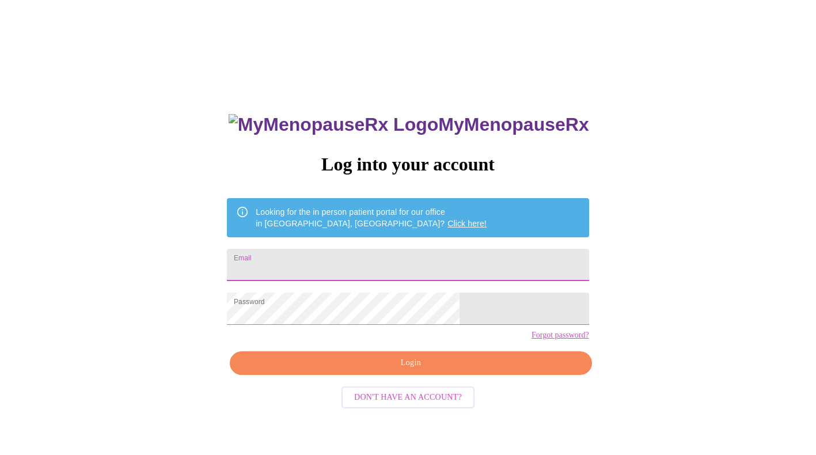
click at [406, 261] on input "Email" at bounding box center [408, 265] width 362 height 32
type input "britt67x@gmail.com"
click at [413, 370] on span "Login" at bounding box center [410, 363] width 335 height 14
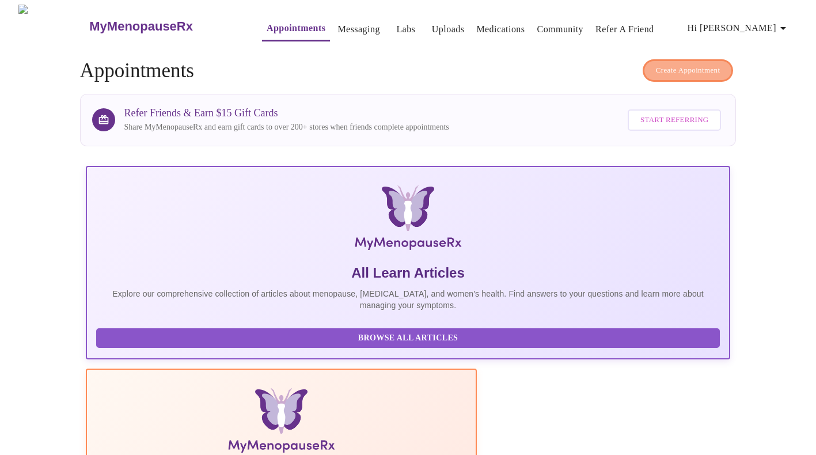
click at [697, 64] on span "Create Appointment" at bounding box center [688, 70] width 64 height 13
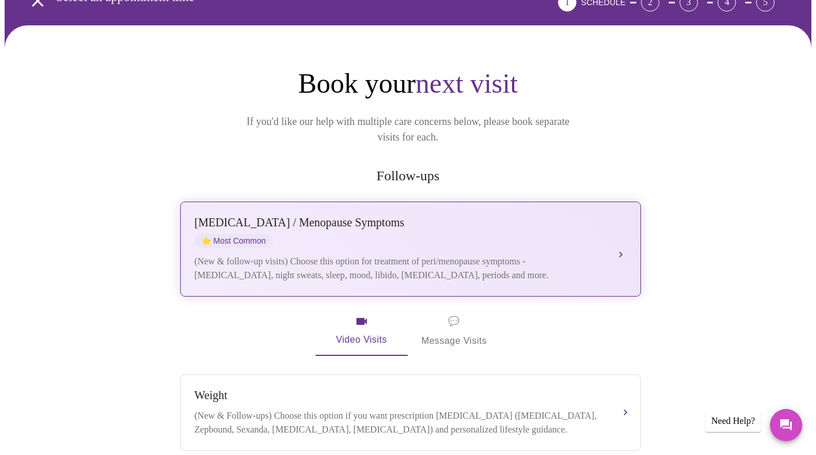
scroll to position [77, 0]
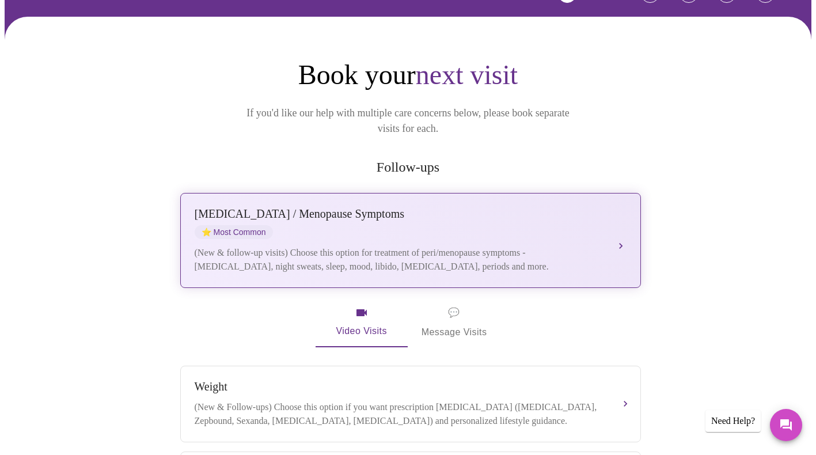
click at [321, 207] on div "Perimenopause / Menopause Symptoms ⭐ Most Common" at bounding box center [399, 223] width 409 height 32
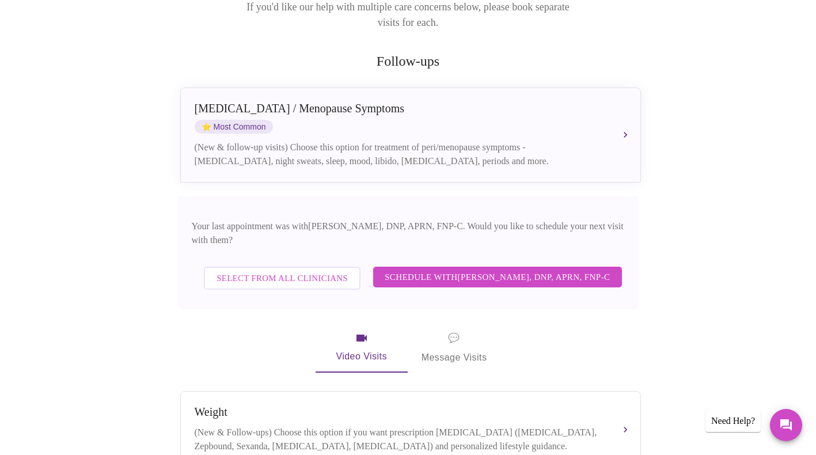
scroll to position [199, 0]
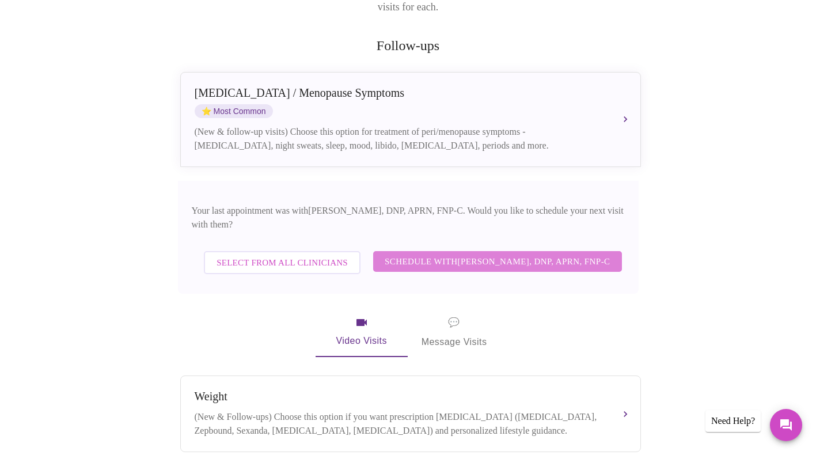
click at [511, 254] on span "Schedule with Jillian Montefusco, DNP, APRN, FNP-C" at bounding box center [498, 261] width 226 height 15
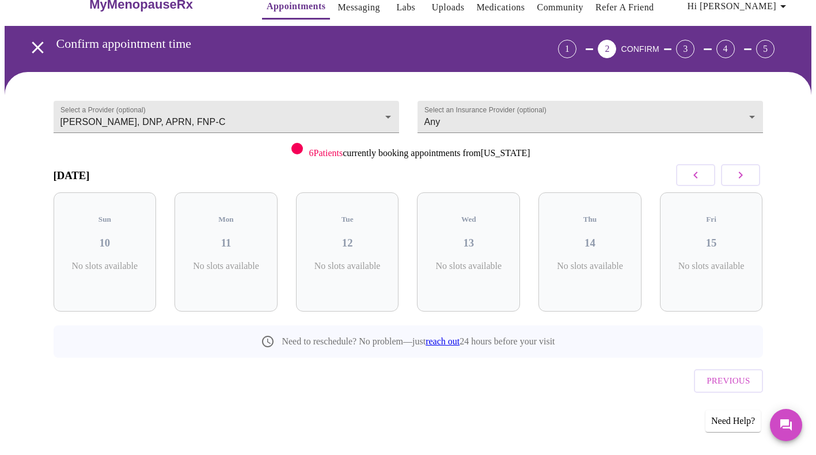
scroll to position [0, 0]
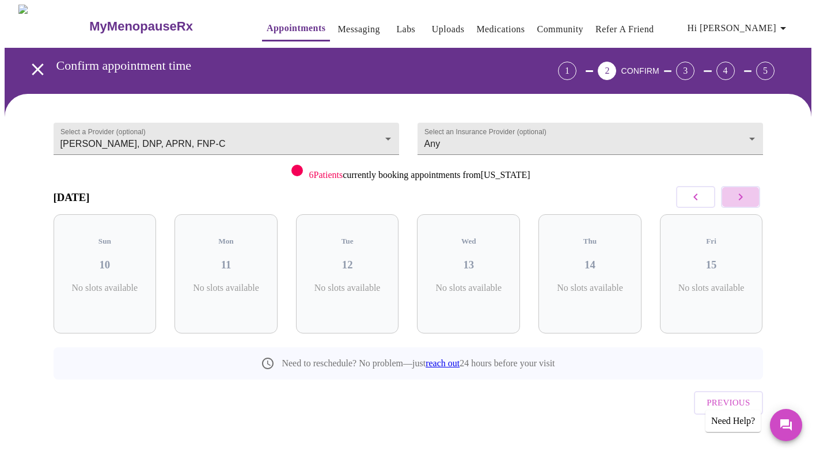
click at [738, 196] on icon "button" at bounding box center [740, 197] width 14 height 14
click at [693, 190] on icon "button" at bounding box center [696, 197] width 14 height 14
click at [747, 195] on icon "button" at bounding box center [740, 197] width 14 height 14
click at [747, 195] on button "button" at bounding box center [740, 197] width 39 height 22
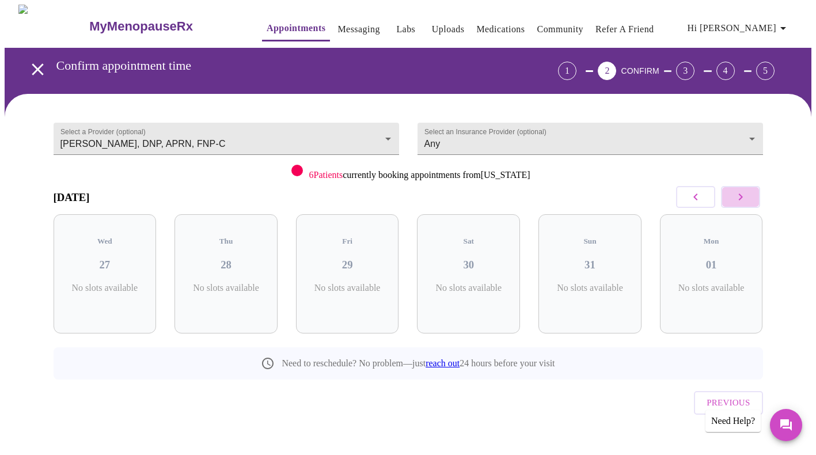
click at [746, 195] on icon "button" at bounding box center [740, 197] width 14 height 14
click at [744, 201] on icon "button" at bounding box center [740, 197] width 14 height 14
click at [744, 193] on icon "button" at bounding box center [740, 197] width 14 height 14
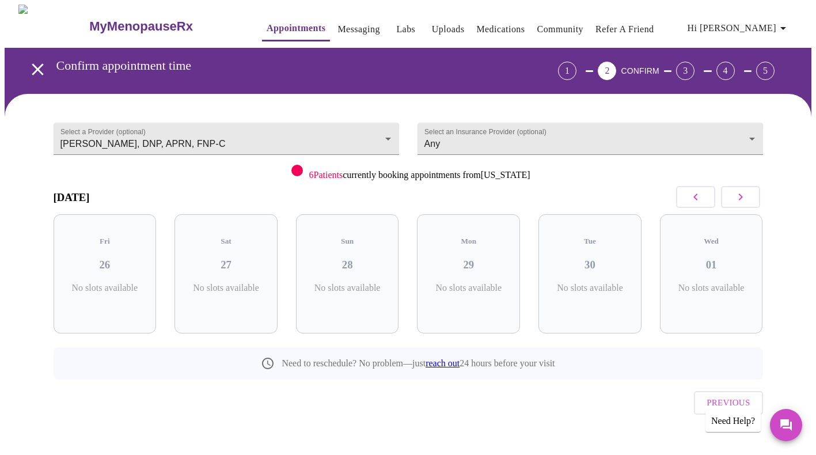
click at [744, 193] on icon "button" at bounding box center [740, 197] width 14 height 14
click at [693, 193] on icon "button" at bounding box center [696, 197] width 14 height 14
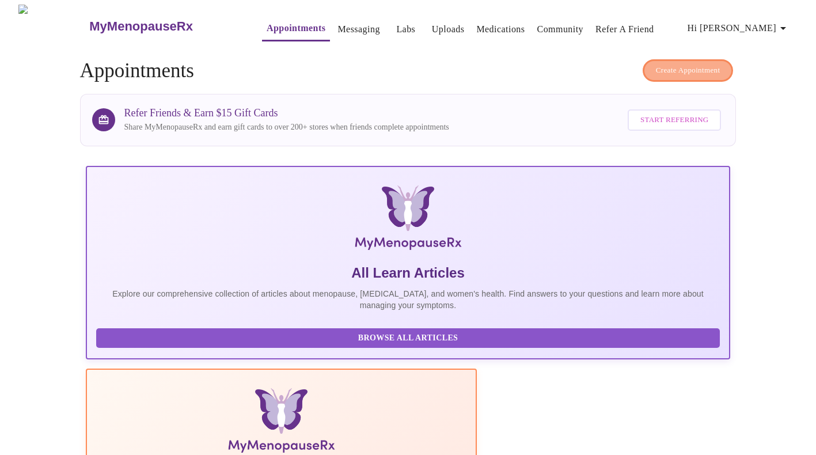
click at [678, 59] on button "Create Appointment" at bounding box center [688, 70] width 91 height 22
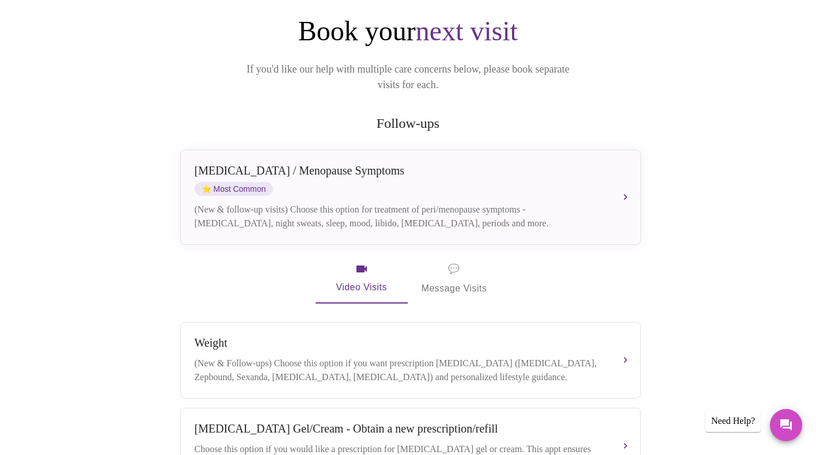
scroll to position [184, 0]
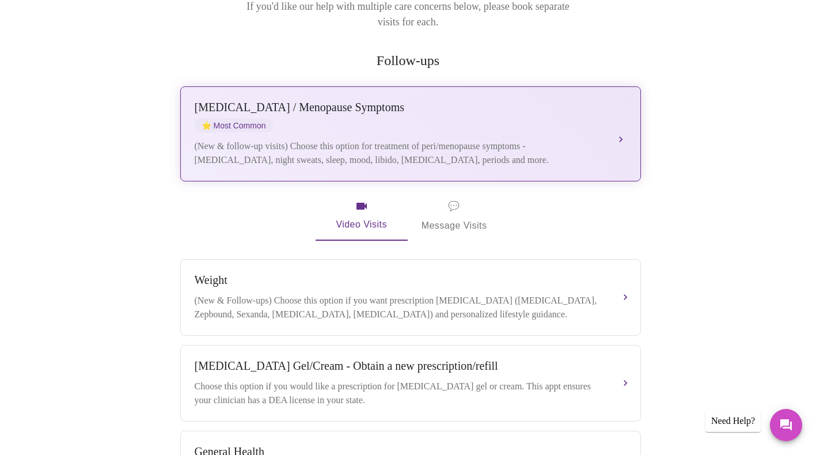
click at [381, 109] on div "Perimenopause / Menopause Symptoms ⭐ Most Common" at bounding box center [399, 117] width 409 height 32
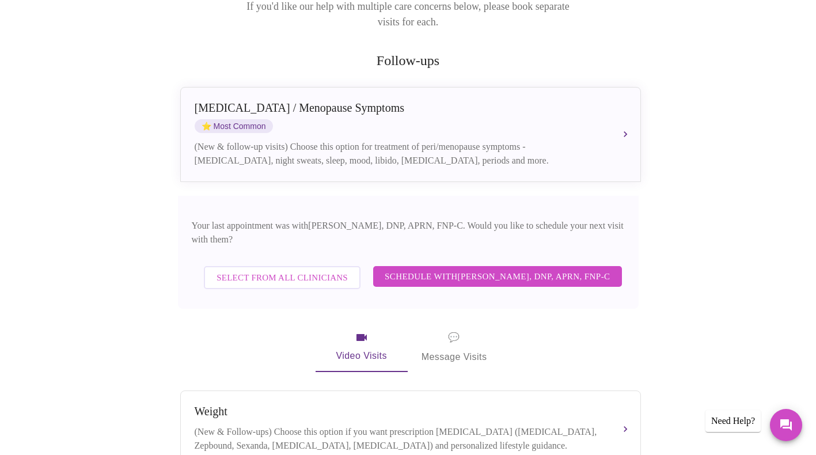
click at [256, 270] on span "Select from All Clinicians" at bounding box center [281, 277] width 131 height 15
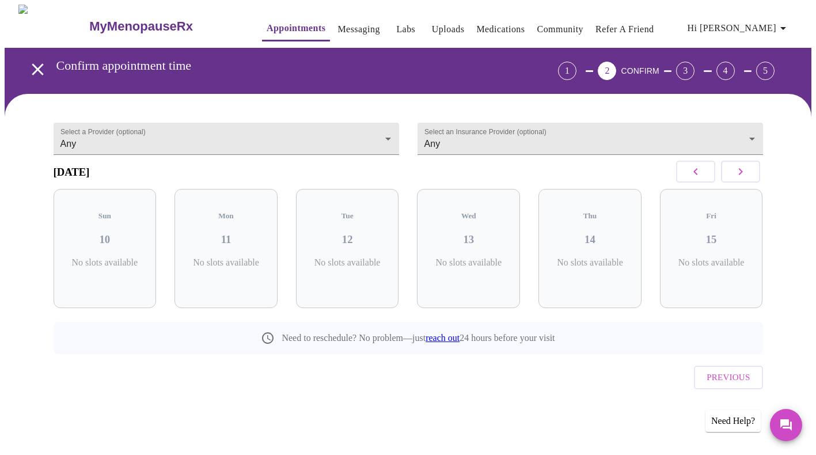
scroll to position [0, 0]
click at [740, 175] on icon "button" at bounding box center [740, 171] width 4 height 7
click at [720, 233] on h3 "20" at bounding box center [711, 239] width 85 height 13
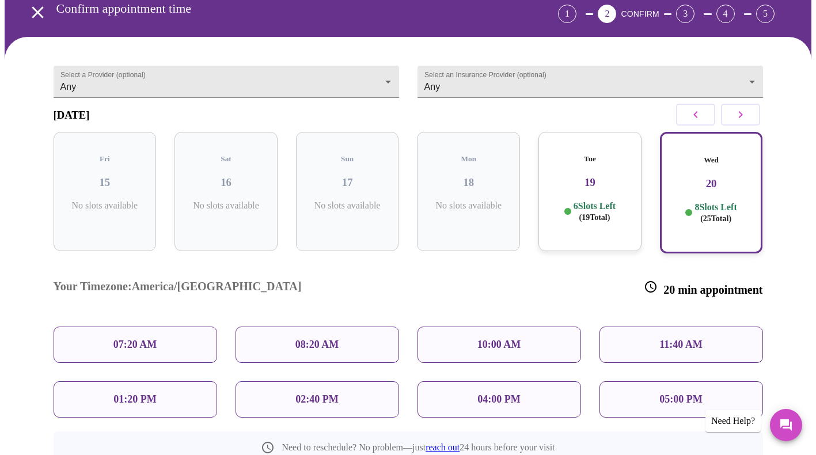
scroll to position [100, 0]
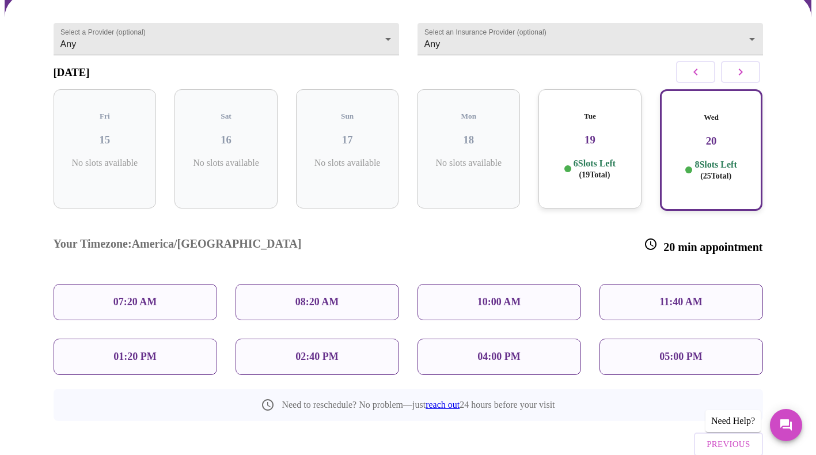
click at [313, 284] on div "08:20 AM" at bounding box center [317, 302] width 164 height 36
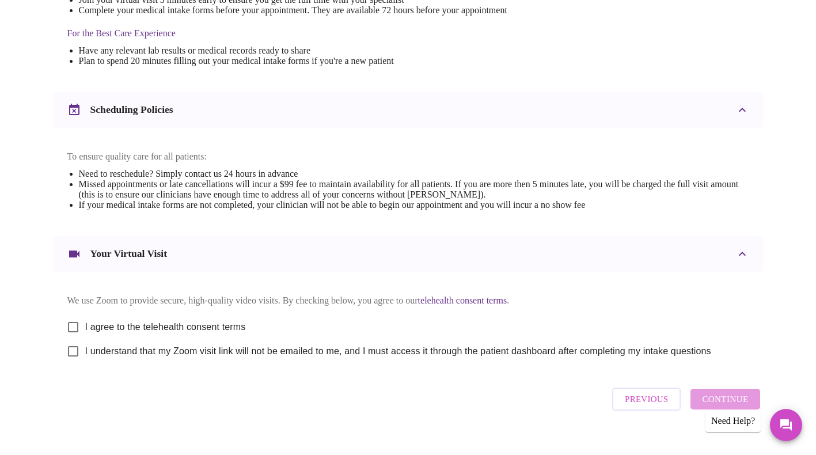
scroll to position [379, 0]
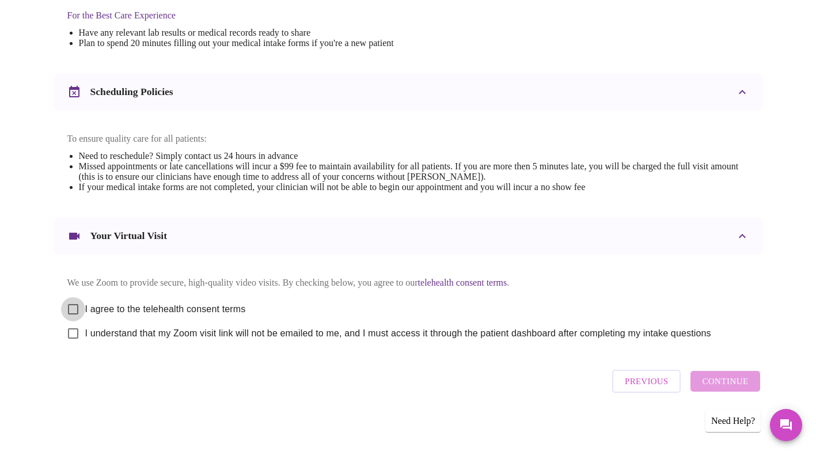
click at [72, 299] on input "I agree to the telehealth consent terms" at bounding box center [73, 309] width 24 height 24
checkbox input "true"
click at [73, 334] on input "I understand that my Zoom visit link will not be emailed to me, and I must acce…" at bounding box center [73, 333] width 24 height 24
checkbox input "true"
click at [743, 379] on span "Continue" at bounding box center [725, 381] width 46 height 15
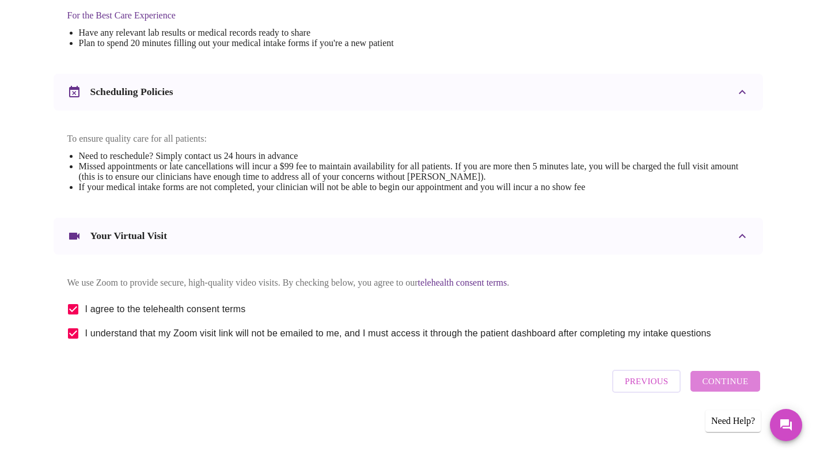
scroll to position [35, 0]
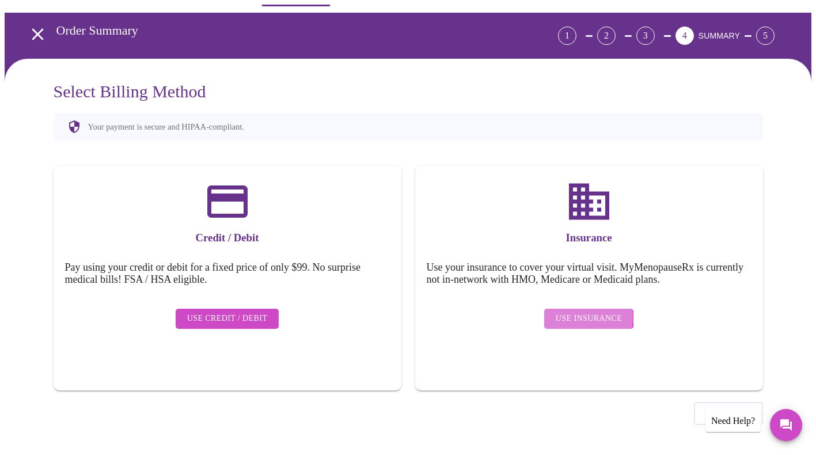
click at [574, 311] on span "Use Insurance" at bounding box center [589, 318] width 66 height 14
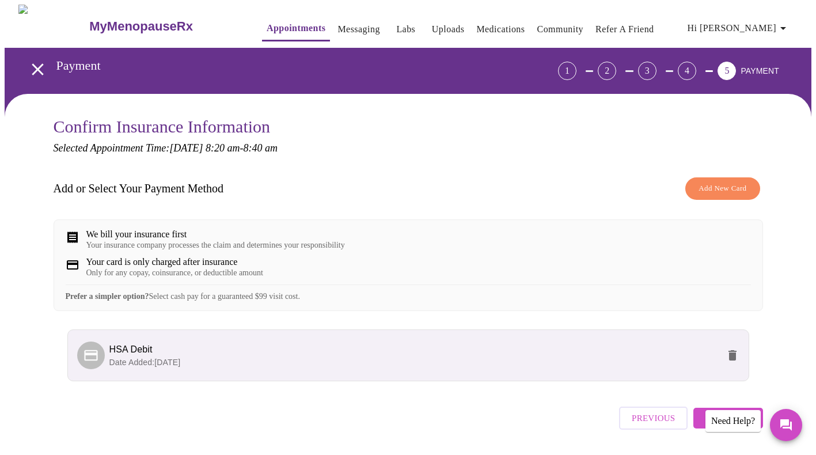
scroll to position [45, 0]
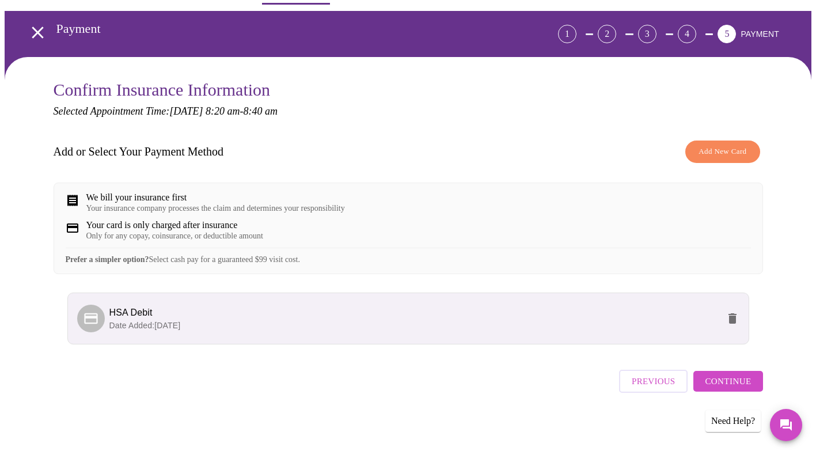
click at [739, 385] on span "Continue" at bounding box center [728, 381] width 46 height 15
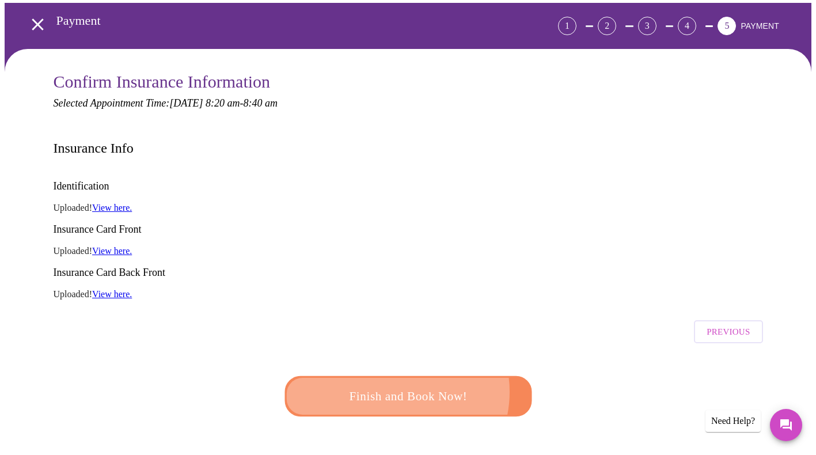
click at [390, 385] on span "Finish and Book Now!" at bounding box center [408, 395] width 214 height 21
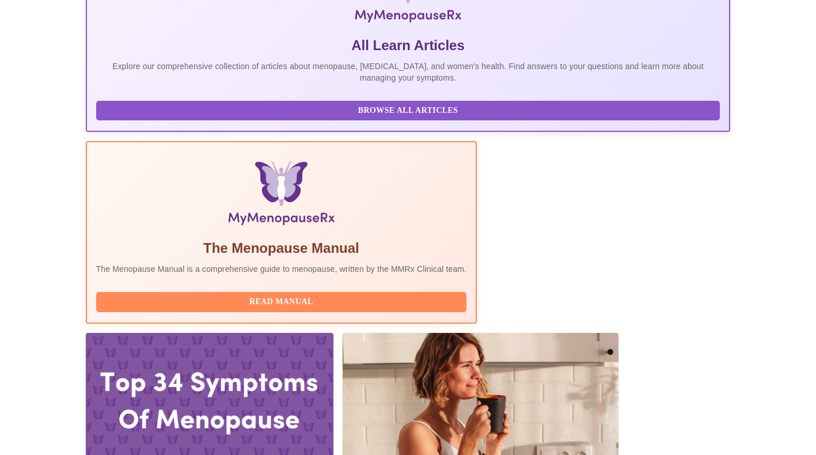
scroll to position [205, 0]
